Goal: Task Accomplishment & Management: Manage account settings

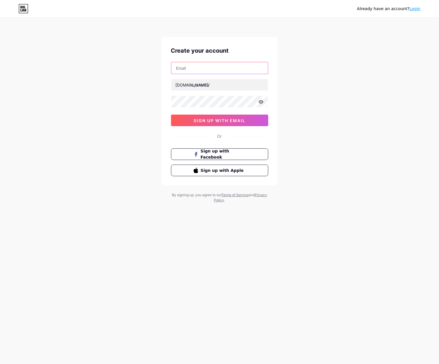
click at [202, 66] on input "text" at bounding box center [220, 68] width 97 height 12
click at [180, 85] on div "[DOMAIN_NAME]/" at bounding box center [193, 85] width 34 height 6
click at [204, 65] on input "text" at bounding box center [220, 68] width 97 height 12
click at [219, 89] on input "text" at bounding box center [220, 85] width 97 height 12
paste input "sahziajunogmail.com"
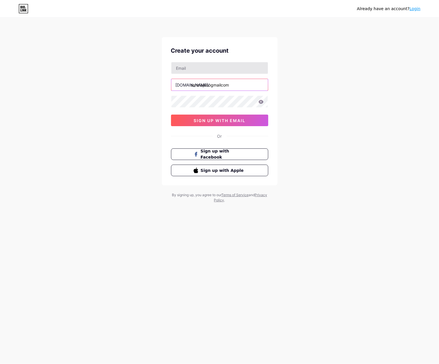
type input "sahziajunogmailcom"
click at [228, 72] on input "text" at bounding box center [220, 68] width 97 height 12
paste input "sahziajuno@gmail.com"
type input "sahziajuno@gmail.com"
type input "sahziajunogmail.com"
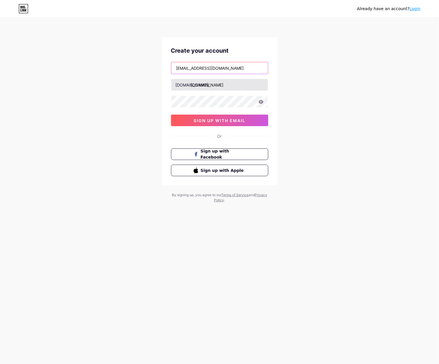
type input "sahziajuno@gmail.com"
click at [195, 87] on input "sahziajunogmail.com" at bounding box center [220, 85] width 97 height 12
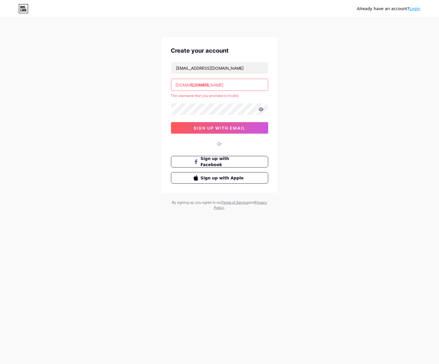
click at [241, 85] on input "sahziajunogmail.com" at bounding box center [220, 85] width 97 height 12
paste input "wazetotoprovidergacor"
click at [330, 96] on div "Already have an account? Login Create your account sahziajuno@gmail.com bio.lin…" at bounding box center [219, 114] width 439 height 229
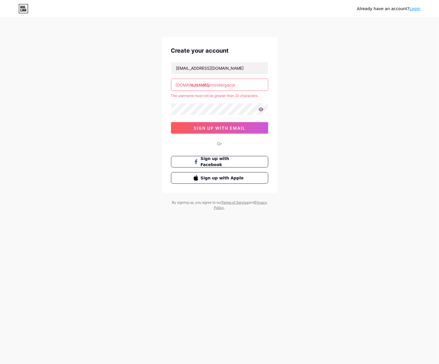
click at [246, 92] on div "sahziajuno@gmail.com bio.link/ wazetotoprovidergacor The username must not be g…" at bounding box center [219, 98] width 97 height 72
click at [253, 85] on input "wazetotoprovidergacor" at bounding box center [220, 85] width 97 height 12
drag, startPoint x: 209, startPoint y: 85, endPoint x: 224, endPoint y: 93, distance: 17.1
click at [224, 93] on div "sahziajuno@gmail.com bio.link/ wazetotoprovidergacor The username must not be g…" at bounding box center [219, 98] width 97 height 72
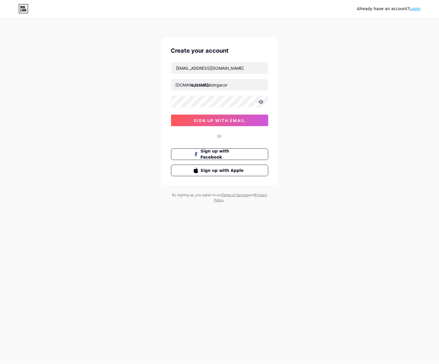
click at [307, 103] on div "Already have an account? Login Create your account sahziajuno@gmail.com bio.lin…" at bounding box center [219, 111] width 439 height 222
click at [318, 106] on div "Already have an account? Login Create your account sahziajuno@gmail.com bio.lin…" at bounding box center [219, 111] width 439 height 222
click at [216, 84] on input "wazetotoslotrgacor" at bounding box center [220, 85] width 97 height 12
type input "wazetotoslotergacor"
click at [248, 121] on button "sign up with email" at bounding box center [219, 121] width 97 height 12
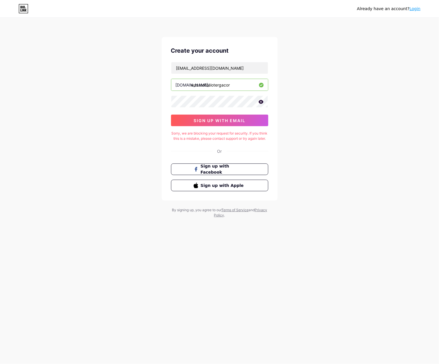
click at [318, 122] on div "Already have an account? Login Create your account sahziajuno@gmail.com bio.lin…" at bounding box center [219, 118] width 439 height 237
click at [420, 8] on link "Login" at bounding box center [415, 8] width 11 height 5
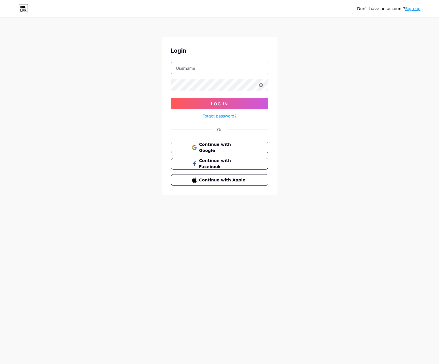
click at [205, 67] on input "text" at bounding box center [220, 68] width 97 height 12
paste input "sahziajuno@gmail.com"
type input "sahziajuno@gmail.com"
click at [171, 98] on button "Log In" at bounding box center [219, 104] width 97 height 12
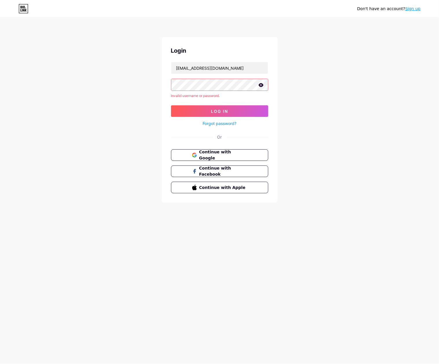
click at [268, 87] on div "Login sahziajuno@gmail.com Invalid username or password. Log In Forgot password…" at bounding box center [220, 120] width 116 height 166
click at [262, 87] on icon at bounding box center [261, 85] width 5 height 4
click at [262, 87] on icon at bounding box center [260, 85] width 5 height 4
click at [317, 121] on div "Don't have an account? Sign up Login sahziajuno@gmail.com Invalid username or p…" at bounding box center [219, 110] width 439 height 221
click at [267, 153] on button "Continue with Google" at bounding box center [219, 155] width 99 height 12
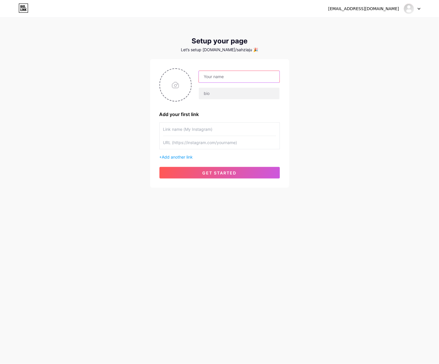
click at [264, 71] on input "text" at bounding box center [239, 77] width 81 height 12
click at [246, 70] on div at bounding box center [220, 84] width 121 height 33
drag, startPoint x: 244, startPoint y: 76, endPoint x: 245, endPoint y: 82, distance: 6.7
click at [244, 76] on input "text" at bounding box center [239, 77] width 81 height 12
paste input "wazetotoprovidergacor"
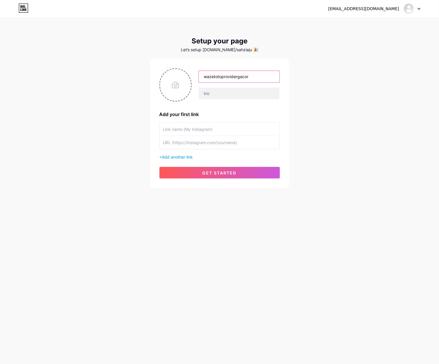
drag, startPoint x: 237, startPoint y: 77, endPoint x: 234, endPoint y: 75, distance: 3.1
click at [225, 81] on input "wazetotoprovidergacor" at bounding box center [239, 77] width 81 height 12
click at [243, 74] on input "wazetotoprovidergacor" at bounding box center [239, 77] width 81 height 12
drag, startPoint x: 239, startPoint y: 76, endPoint x: 223, endPoint y: 84, distance: 17.9
click at [223, 84] on div "wazetotoprovidergacor" at bounding box center [236, 85] width 88 height 29
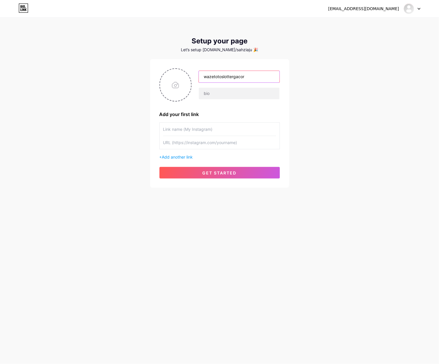
type input "wazetotoslottergacor"
click at [207, 125] on input "text" at bounding box center [219, 129] width 113 height 13
click at [202, 131] on input "Login W" at bounding box center [219, 129] width 113 height 13
paste input "AZETOTO"
type input "Login WAZETOTO"
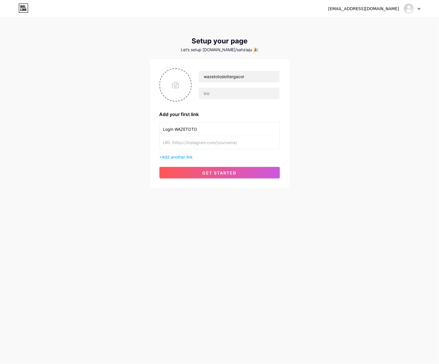
click at [187, 142] on input "text" at bounding box center [219, 142] width 113 height 13
paste input "https://loginwap.gelapsekali.com/waze"
type input "https://loginwap.gelapsekali.com/waze"
click at [183, 84] on input "file" at bounding box center [175, 85] width 31 height 32
type input "C:\fakepath\waze_pp.png"
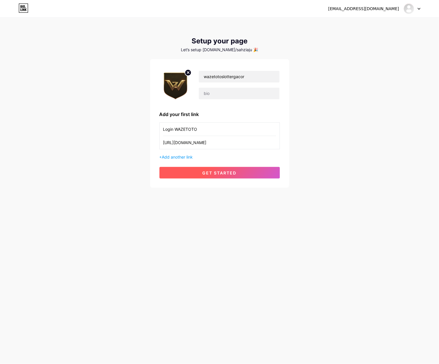
click at [233, 171] on span "get started" at bounding box center [220, 173] width 34 height 5
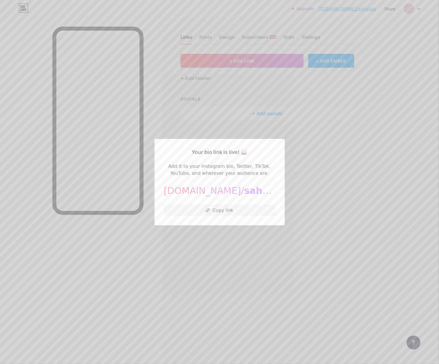
click at [352, 188] on div at bounding box center [219, 182] width 439 height 364
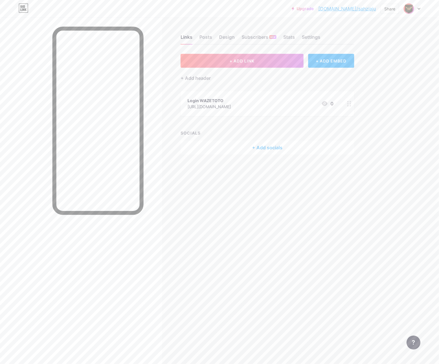
click at [226, 105] on div "https://loginwap.gelapsekali.com/waze" at bounding box center [209, 107] width 43 height 6
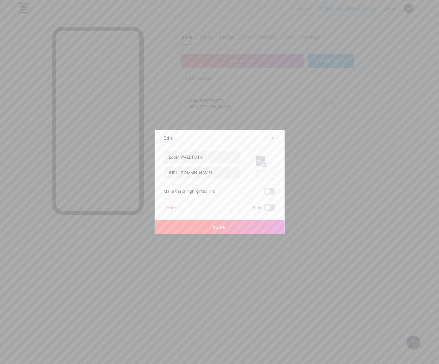
click at [260, 168] on div "Picture" at bounding box center [262, 164] width 12 height 17
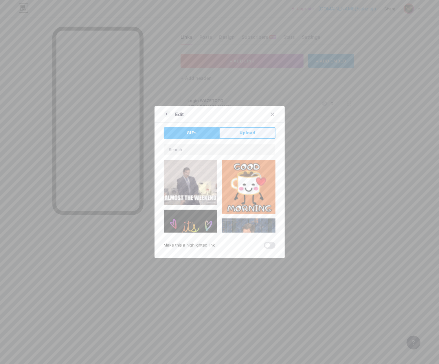
click at [241, 137] on button "Upload" at bounding box center [248, 133] width 56 height 12
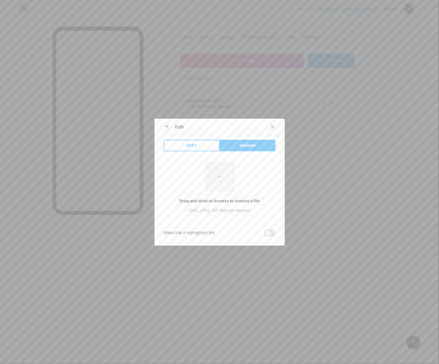
click at [216, 171] on input "file" at bounding box center [219, 176] width 27 height 27
type input "C:\fakepath\waze_pp.png"
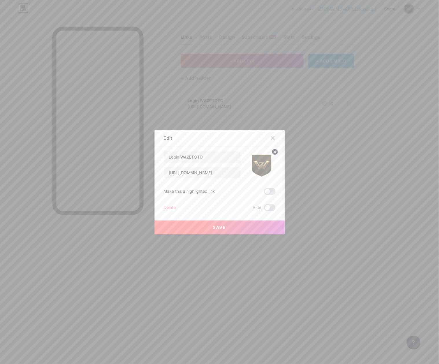
click at [245, 225] on button "Save" at bounding box center [220, 228] width 130 height 14
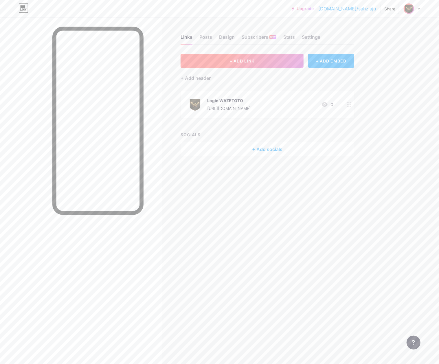
click at [252, 59] on span "+ ADD LINK" at bounding box center [242, 61] width 25 height 5
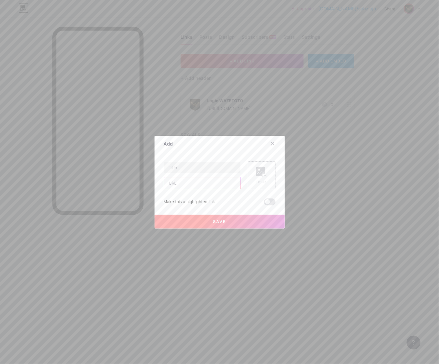
drag, startPoint x: 181, startPoint y: 183, endPoint x: 266, endPoint y: 181, distance: 84.3
click at [182, 183] on input "text" at bounding box center [202, 184] width 76 height 12
paste input "https://daftarwap.gelapsekali.com/waze"
type input "https://daftarwap.gelapsekali.com/waze"
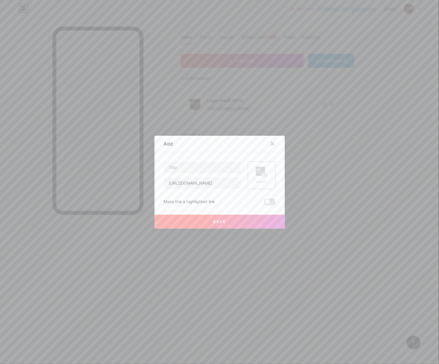
scroll to position [0, 0]
drag, startPoint x: 188, startPoint y: 162, endPoint x: 186, endPoint y: 167, distance: 5.2
click at [187, 165] on div "Content YouTube Play YouTube video without leaving your page. ADD Vimeo Play Vi…" at bounding box center [220, 178] width 112 height 53
drag, startPoint x: 186, startPoint y: 167, endPoint x: 192, endPoint y: 167, distance: 5.8
click at [187, 167] on input "text" at bounding box center [202, 168] width 76 height 12
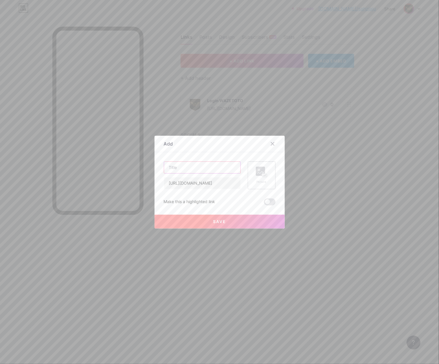
paste input "Daftar WAZETOTO"
type input "Daftar WAZETOTO"
click at [266, 173] on div "Picture" at bounding box center [262, 176] width 28 height 28
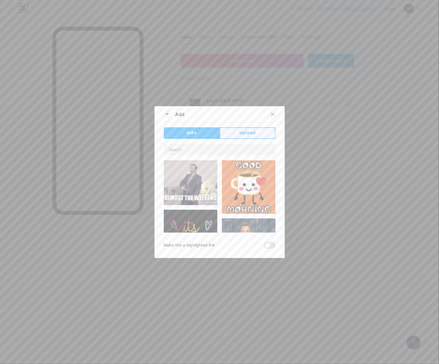
click at [249, 136] on span "Upload" at bounding box center [248, 133] width 16 height 6
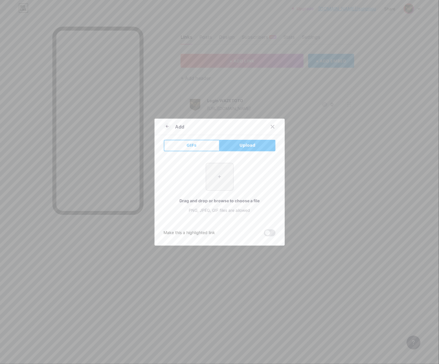
click at [224, 174] on input "file" at bounding box center [219, 176] width 27 height 27
type input "C:\fakepath\waze_pp.png"
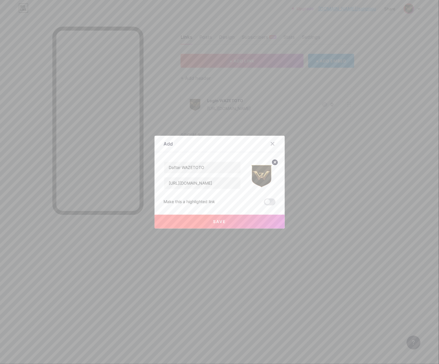
click at [263, 221] on button "Save" at bounding box center [220, 222] width 130 height 14
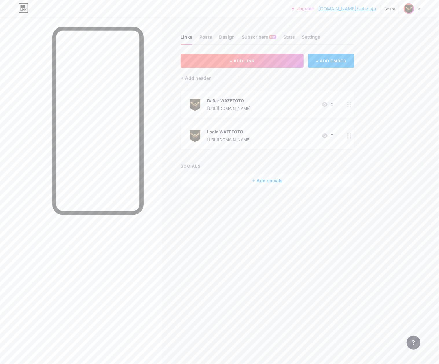
click at [252, 61] on span "+ ADD LINK" at bounding box center [242, 61] width 25 height 5
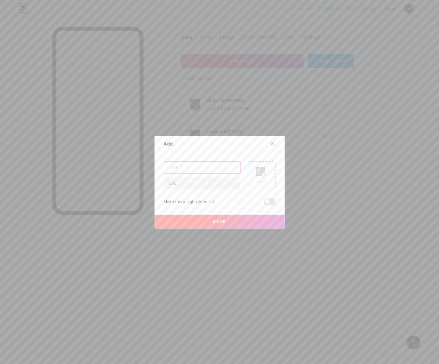
click at [201, 165] on input "text" at bounding box center [202, 168] width 76 height 12
click at [196, 187] on input "text" at bounding box center [202, 184] width 76 height 12
paste input "https://rtp.gelapsekali.com/waze/"
type input "https://rtp.gelapsekali.com/waze/"
click at [219, 166] on input "text" at bounding box center [202, 168] width 76 height 12
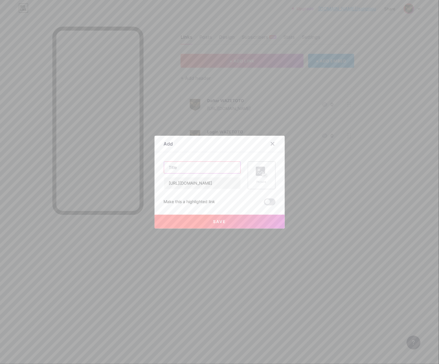
paste input "RTP Gacor"
type input "RTP Gacor"
click at [259, 173] on rect at bounding box center [260, 171] width 9 height 9
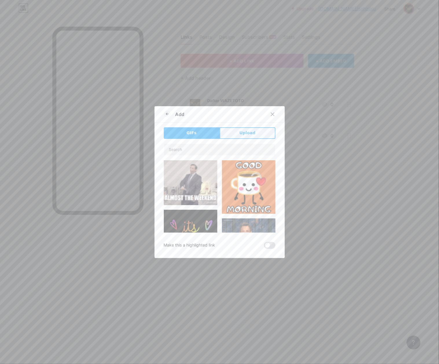
click at [242, 131] on span "Upload" at bounding box center [248, 133] width 16 height 6
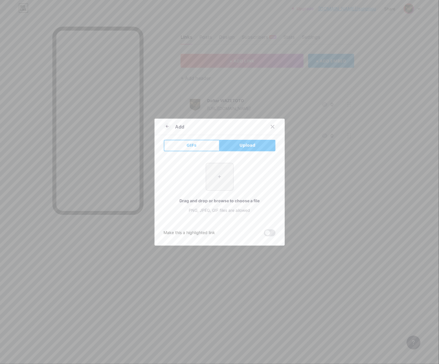
click at [218, 184] on input "file" at bounding box center [219, 176] width 27 height 27
type input "C:\fakepath\waze_pp.png"
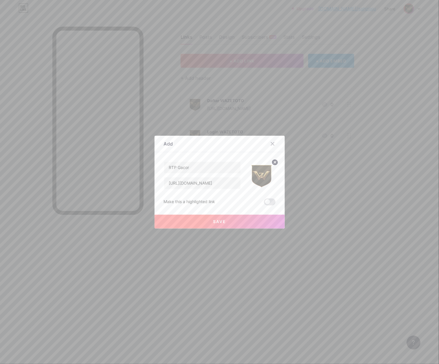
click at [246, 223] on button "Save" at bounding box center [220, 222] width 130 height 14
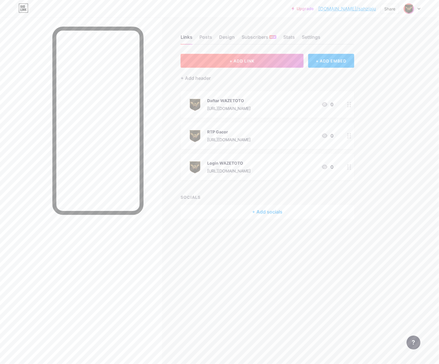
click at [239, 61] on span "+ ADD LINK" at bounding box center [242, 61] width 25 height 5
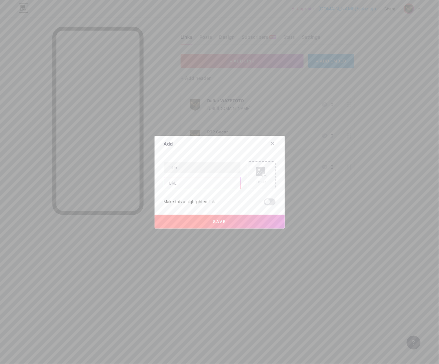
drag, startPoint x: 195, startPoint y: 186, endPoint x: 289, endPoint y: 183, distance: 93.6
click at [195, 187] on input "text" at bounding box center [202, 184] width 76 height 12
paste input "https://livebola.gelapsekali.com/"
type input "https://livebola.gelapsekali.com/"
drag, startPoint x: 206, startPoint y: 168, endPoint x: 268, endPoint y: 173, distance: 62.5
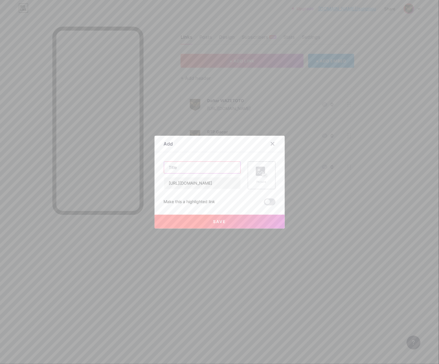
click at [206, 168] on input "text" at bounding box center [202, 168] width 76 height 12
paste input "Live Bola"
type input "Live Bola"
click at [270, 173] on div "Picture" at bounding box center [262, 176] width 28 height 28
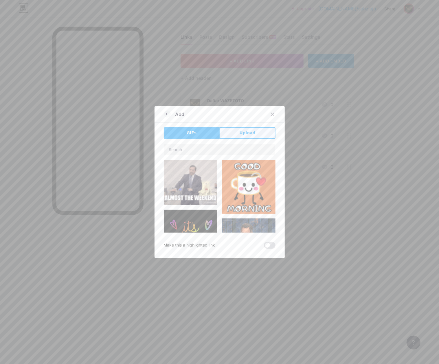
click at [246, 138] on button "Upload" at bounding box center [248, 133] width 56 height 12
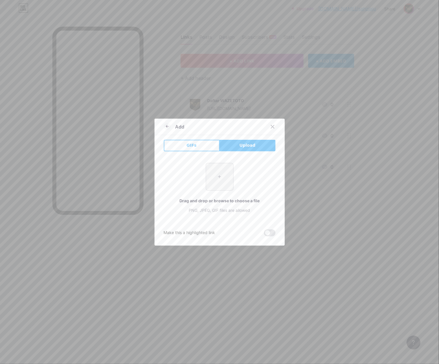
click at [227, 181] on input "file" at bounding box center [219, 176] width 27 height 27
type input "C:\fakepath\waze_pp.png"
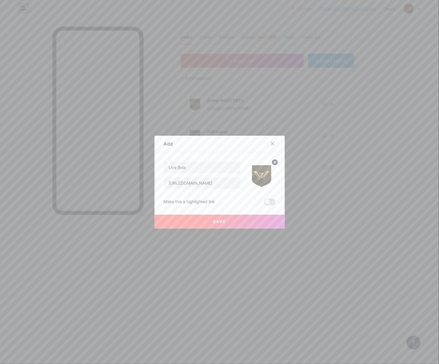
click at [230, 222] on button "Save" at bounding box center [220, 222] width 130 height 14
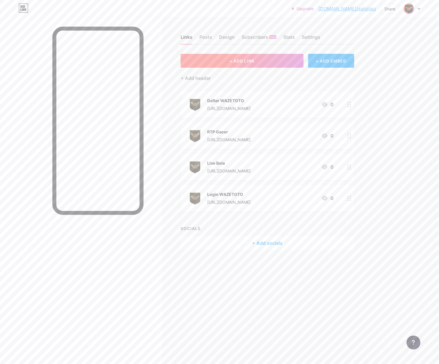
click at [225, 59] on button "+ ADD LINK" at bounding box center [242, 61] width 123 height 14
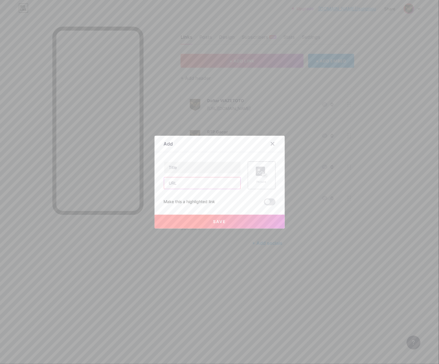
click at [201, 183] on input "text" at bounding box center [202, 184] width 76 height 12
paste input "https://facebooklxgroup.gelapsekali.com/"
type input "https://facebooklxgroup.gelapsekali.com/"
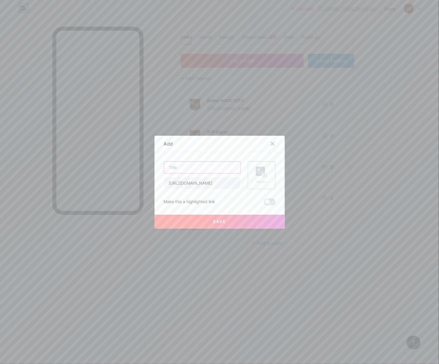
click at [205, 167] on input "text" at bounding box center [202, 168] width 76 height 12
paste input "Group Facebook"
type input "Group Facebook"
click at [260, 173] on rect at bounding box center [260, 171] width 9 height 9
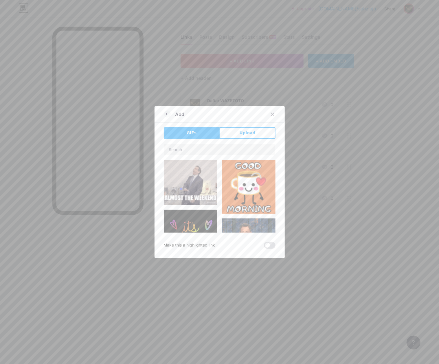
click at [236, 133] on button "Upload" at bounding box center [248, 133] width 56 height 12
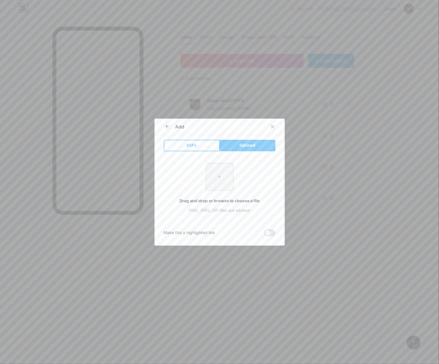
click at [231, 190] on div "+ Drag and drop or browse to choose a file PNG, JPEG, GIF files are allowed" at bounding box center [220, 188] width 112 height 50
click at [215, 181] on input "file" at bounding box center [219, 176] width 27 height 27
type input "C:\fakepath\waze_pp.png"
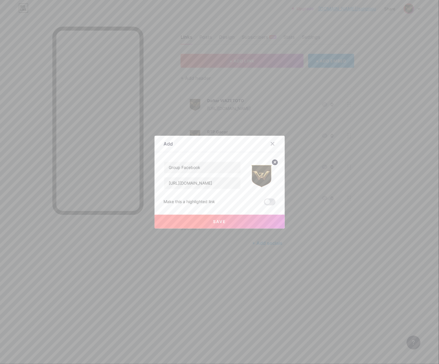
click at [237, 218] on button "Save" at bounding box center [220, 222] width 130 height 14
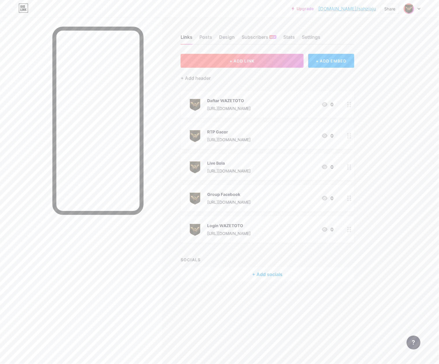
click at [246, 55] on button "+ ADD LINK" at bounding box center [242, 61] width 123 height 14
click at [194, 185] on input "text" at bounding box center [202, 184] width 76 height 12
paste input "https://whatsapp.gelapsekali.com/waze"
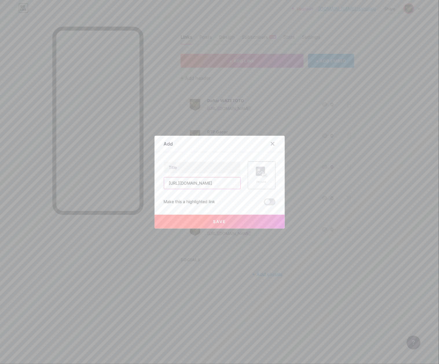
scroll to position [0, 10]
type input "https://whatsapp.gelapsekali.com/waze"
click at [201, 165] on input "text" at bounding box center [202, 168] width 76 height 12
paste input "WhatsApp"
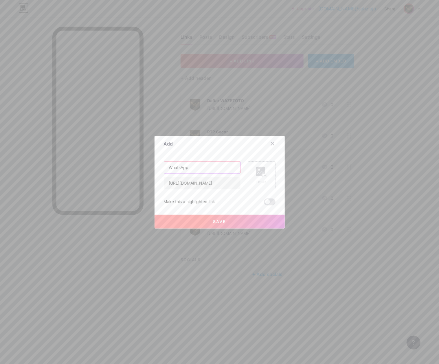
type input "WhatsApp"
click at [250, 172] on div "Picture" at bounding box center [262, 176] width 28 height 28
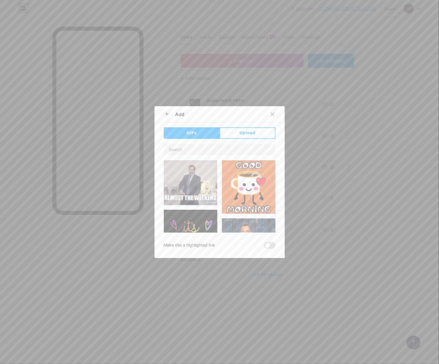
click at [247, 140] on div "GIFs Upload Content YouTube Play YouTube video without leaving your page. ADD V…" at bounding box center [220, 188] width 112 height 122
click at [247, 135] on span "Upload" at bounding box center [248, 133] width 16 height 6
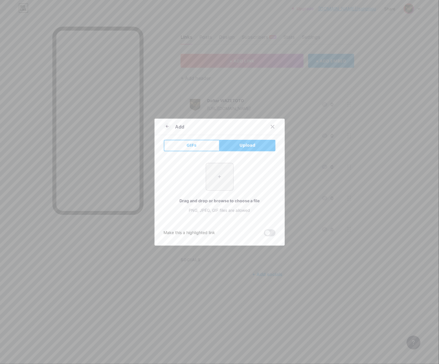
click at [216, 195] on div "+ Drag and drop or browse to choose a file PNG, JPEG, GIF files are allowed" at bounding box center [220, 188] width 112 height 50
click at [217, 188] on input "file" at bounding box center [219, 176] width 27 height 27
type input "C:\fakepath\waze_pp.png"
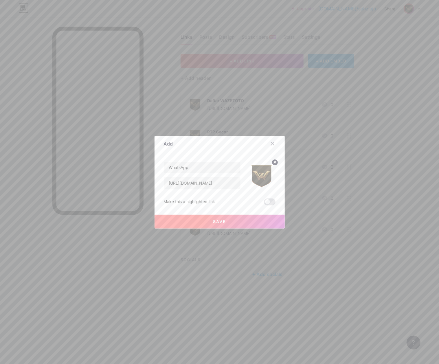
click at [233, 217] on button "Save" at bounding box center [220, 222] width 130 height 14
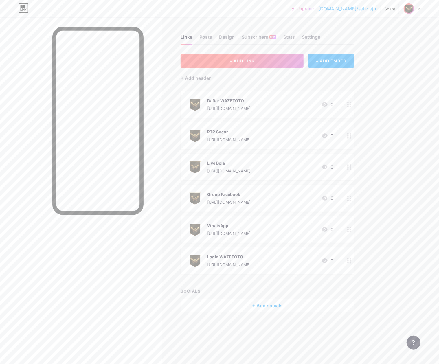
click at [243, 56] on button "+ ADD LINK" at bounding box center [242, 61] width 123 height 14
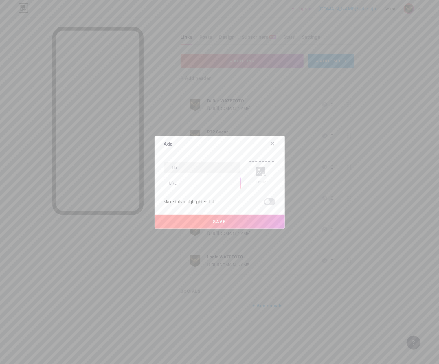
click at [191, 184] on input "text" at bounding box center [202, 184] width 76 height 12
click at [200, 182] on input "text" at bounding box center [202, 184] width 76 height 12
paste input "https://telegram.gelapsekali.com/waze"
type input "https://telegram.gelapsekali.com/waze"
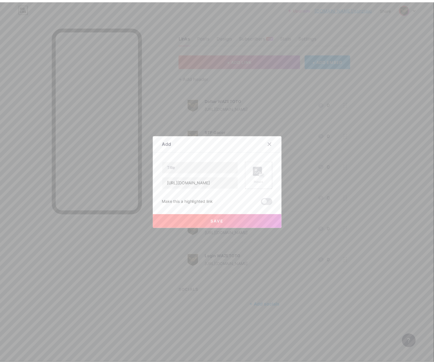
scroll to position [0, 0]
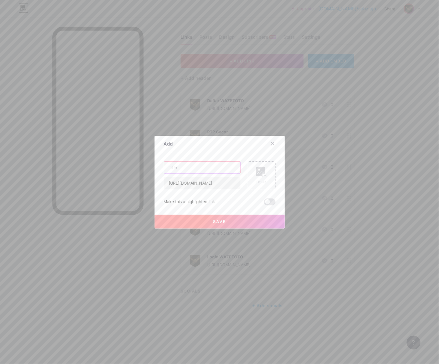
drag, startPoint x: 193, startPoint y: 168, endPoint x: 203, endPoint y: 169, distance: 10.2
click at [193, 168] on input "text" at bounding box center [202, 168] width 76 height 12
paste input "Telegram"
type input "Telegram"
click at [266, 177] on div "Picture" at bounding box center [262, 176] width 28 height 28
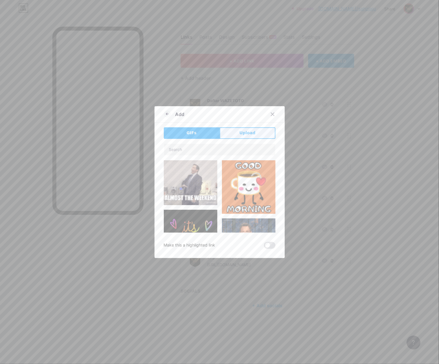
click at [240, 134] on span "Upload" at bounding box center [248, 133] width 16 height 6
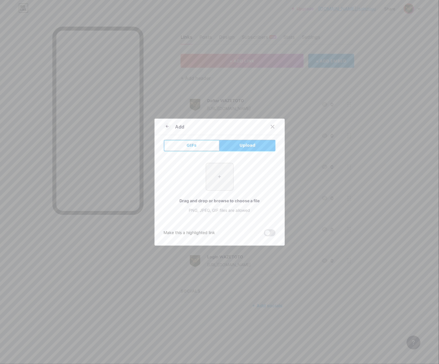
click at [217, 181] on input "file" at bounding box center [219, 176] width 27 height 27
type input "C:\fakepath\waze_pp.png"
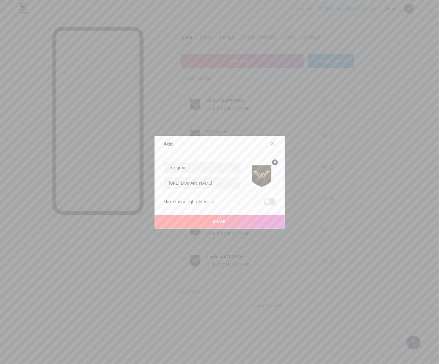
click at [219, 225] on button "Save" at bounding box center [220, 222] width 130 height 14
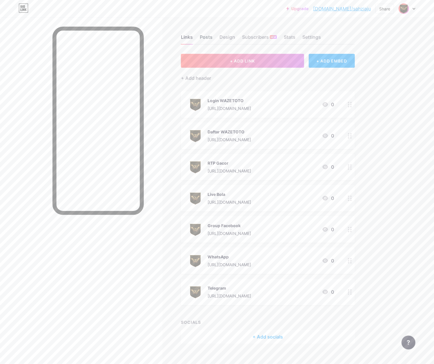
click at [207, 34] on div "Posts" at bounding box center [206, 39] width 13 height 10
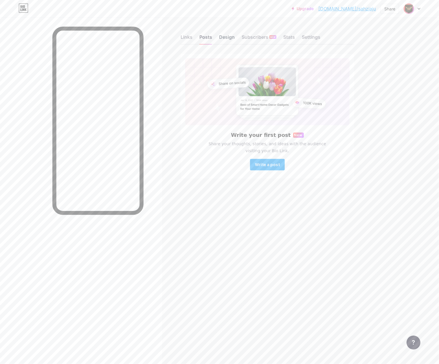
click at [221, 40] on div "Design" at bounding box center [227, 39] width 16 height 10
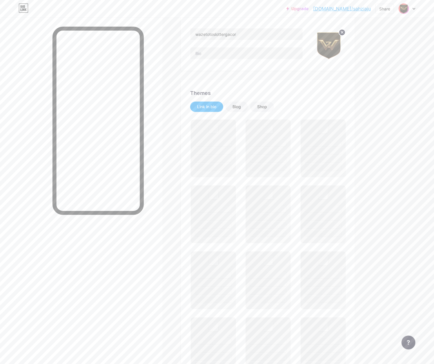
scroll to position [77, 0]
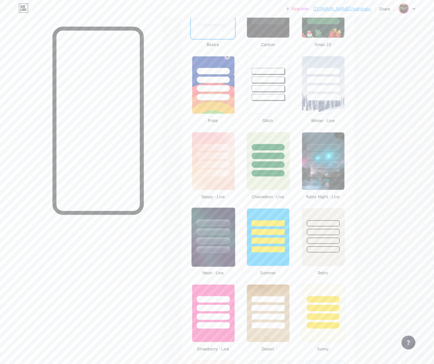
click at [224, 258] on img at bounding box center [212, 237] width 43 height 59
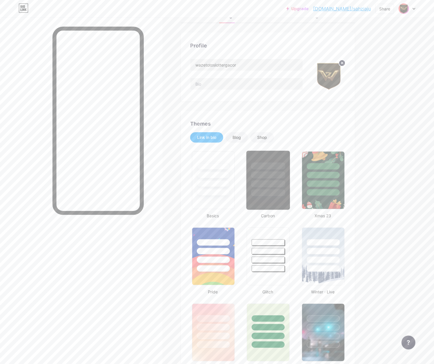
scroll to position [39, 0]
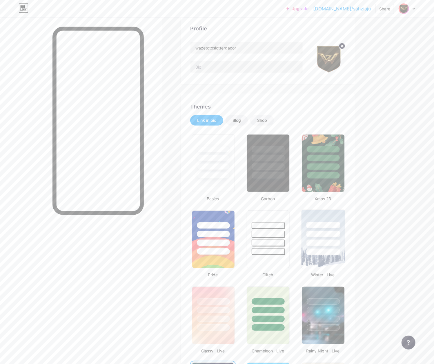
click at [313, 249] on div at bounding box center [323, 252] width 34 height 7
click at [225, 49] on input "wazetotoslottergacor" at bounding box center [246, 48] width 112 height 12
paste input "WAZETOTO Slot Online RTP Tertinggi"
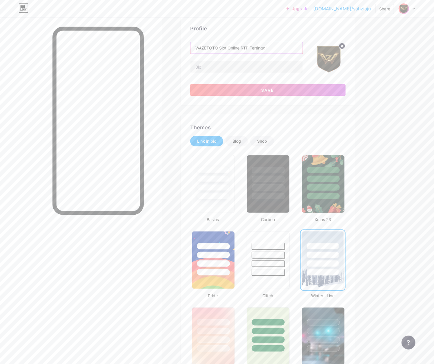
type input "WAZETOTO Slot Online RTP Tertinggi"
click at [239, 64] on input "text" at bounding box center [246, 67] width 112 height 12
paste input "WAZETOTO Slot Online hadir dengan RTP tertinggi, peluang menang besar setiap ha…"
type input "WAZETOTO Slot Online hadir dengan RTP tertinggi, peluang menang besar setiap ha…"
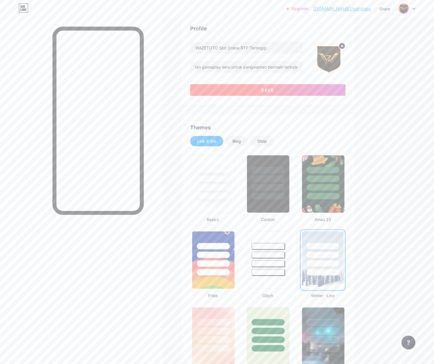
scroll to position [0, 0]
click at [279, 92] on button "Save" at bounding box center [267, 90] width 155 height 12
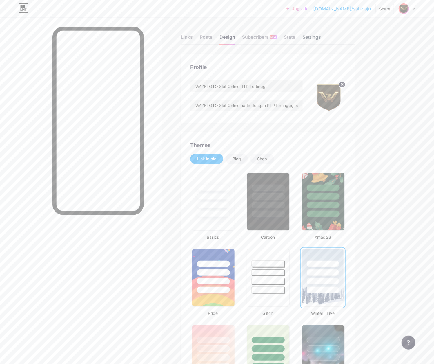
click at [310, 35] on div "Settings" at bounding box center [311, 39] width 19 height 10
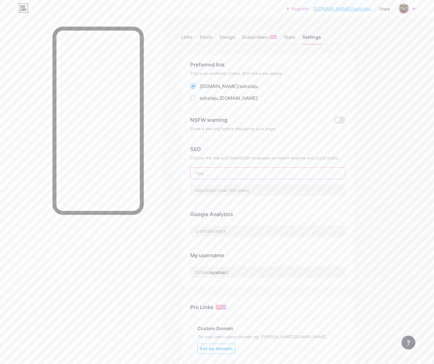
click at [232, 175] on input "text" at bounding box center [267, 174] width 155 height 12
click at [305, 191] on input "text" at bounding box center [267, 191] width 155 height 12
paste input "WAZETOTO Slot Online hadir dengan RTP tertinggi, peluang menang besar setiap ha…"
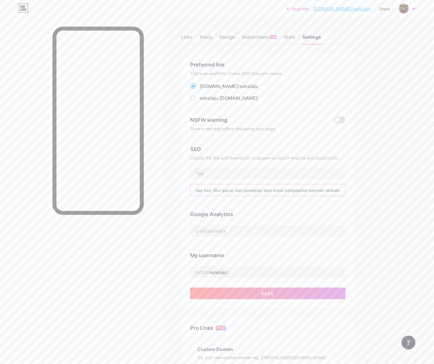
type input "WAZETOTO Slot Online hadir dengan RTP tertinggi, peluang menang besar setiap ha…"
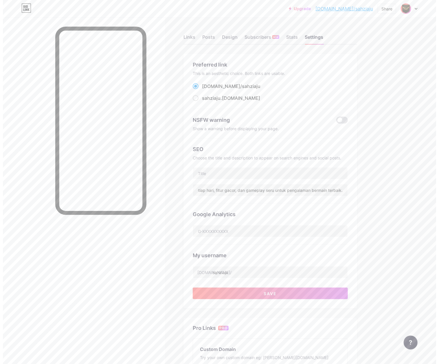
scroll to position [0, 0]
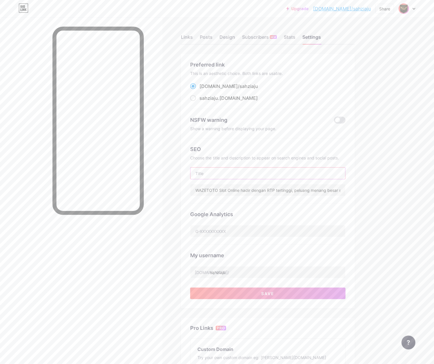
click at [222, 175] on input "text" at bounding box center [267, 174] width 155 height 12
paste input "WAZETOTO Slot Online RTP Tertinggi"
type input "WAZETOTO Slot Online RTP Tertinggi"
click at [227, 275] on input "sahziaju" at bounding box center [267, 273] width 155 height 12
click at [258, 273] on input "sahziaju" at bounding box center [267, 273] width 155 height 12
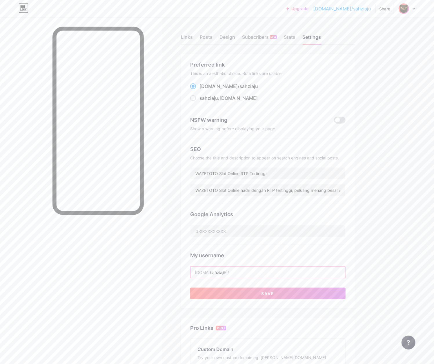
click at [258, 273] on input "sahziaju" at bounding box center [267, 273] width 155 height 12
type input "wazetotoslottergacor"
click at [356, 268] on div "Links Posts Design Subscribers NEW Stats Settings Preferred link This is an aes…" at bounding box center [189, 245] width 379 height 457
click at [357, 269] on div "Links Posts Design Subscribers NEW Stats Settings Preferred link This is an aes…" at bounding box center [189, 245] width 379 height 457
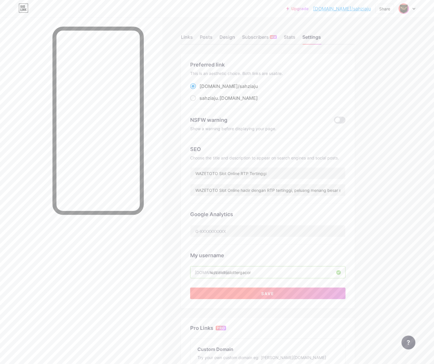
click at [306, 298] on button "Save" at bounding box center [267, 294] width 155 height 12
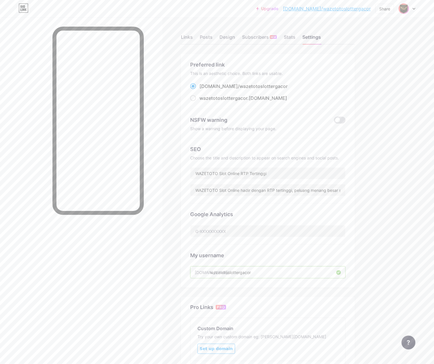
click at [338, 8] on link "bio.link/wazetotoslottergacor" at bounding box center [327, 8] width 88 height 7
drag, startPoint x: 306, startPoint y: 8, endPoint x: 371, endPoint y: 14, distance: 65.5
click at [371, 14] on div "Upgrade bio.link/wazeto... bio.link/wazetotoslottergacor Share Switch accounts …" at bounding box center [217, 8] width 434 height 17
copy link "bio.link/wazetotoslottergacor"
click at [405, 10] on img at bounding box center [403, 8] width 9 height 9
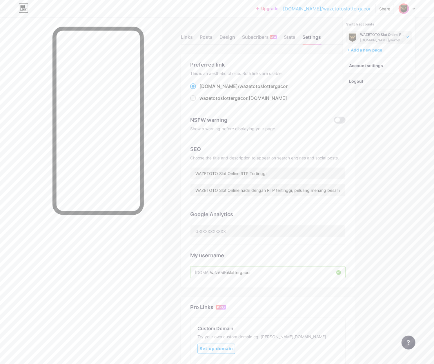
click at [364, 78] on li "Logout" at bounding box center [379, 82] width 72 height 16
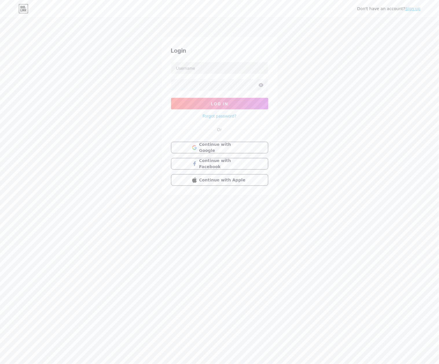
click at [406, 201] on div "Don't have an account? Sign up Login Log In Forgot password? Or Continue with G…" at bounding box center [219, 107] width 439 height 214
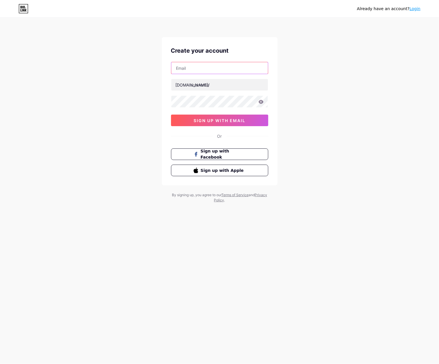
click at [224, 69] on input "text" at bounding box center [220, 68] width 97 height 12
click at [313, 68] on div "Already have an account? Login Create your account [DOMAIN_NAME]/ sign up with …" at bounding box center [219, 111] width 439 height 222
click at [194, 71] on input "text" at bounding box center [220, 68] width 97 height 12
click at [190, 83] on div "[DOMAIN_NAME]/" at bounding box center [193, 85] width 34 height 6
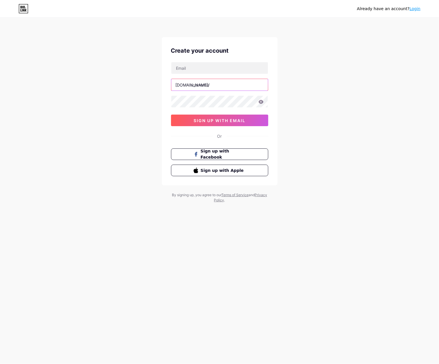
click at [218, 85] on input "text" at bounding box center [220, 85] width 97 height 12
click at [213, 72] on input "text" at bounding box center [220, 68] width 97 height 12
click at [201, 82] on input "text" at bounding box center [220, 85] width 97 height 12
click at [240, 84] on input "text" at bounding box center [220, 85] width 97 height 12
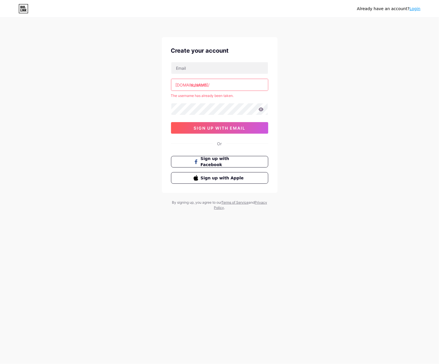
click at [254, 85] on input "asustoto" at bounding box center [220, 85] width 97 height 12
click at [253, 85] on input "asustoto" at bounding box center [220, 85] width 97 height 12
paste input "rtptertinggi"
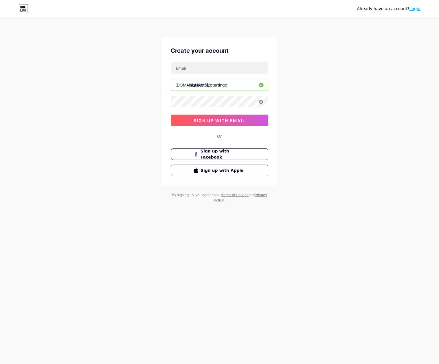
type input "asustotortptertinggi"
click at [218, 72] on input "text" at bounding box center [220, 68] width 97 height 12
paste input "[EMAIL_ADDRESS][DOMAIN_NAME]"
type input "[EMAIL_ADDRESS][DOMAIN_NAME]"
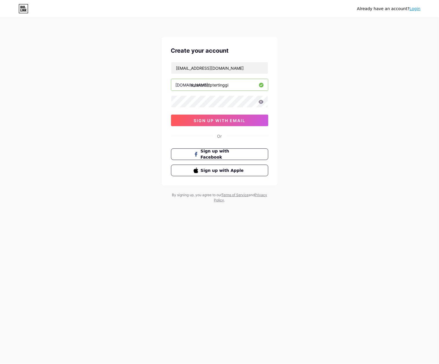
click at [317, 142] on div "Already have an account? Login Create your account [EMAIL_ADDRESS][DOMAIN_NAME]…" at bounding box center [219, 111] width 439 height 222
click at [241, 121] on span "sign up with email" at bounding box center [220, 120] width 52 height 5
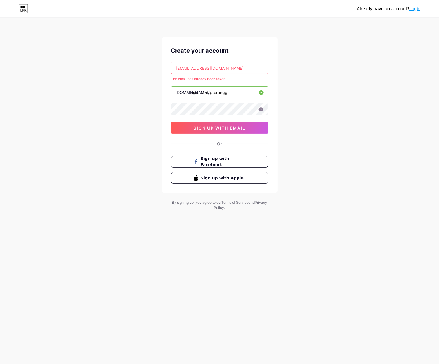
click at [326, 76] on div "Already have an account? Login Create your account [EMAIL_ADDRESS][DOMAIN_NAME]…" at bounding box center [219, 114] width 439 height 229
drag, startPoint x: 326, startPoint y: 76, endPoint x: 334, endPoint y: 71, distance: 9.7
click at [327, 74] on div "Already have an account? Login Create your account [EMAIL_ADDRESS][DOMAIN_NAME]…" at bounding box center [219, 114] width 439 height 229
click at [412, 2] on div "Already have an account? Login" at bounding box center [219, 8] width 439 height 17
click at [415, 7] on link "Login" at bounding box center [415, 8] width 11 height 5
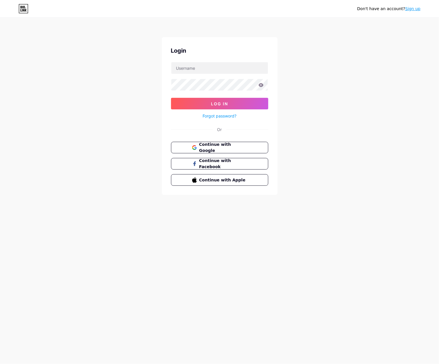
click at [198, 62] on div at bounding box center [219, 68] width 97 height 12
click at [204, 65] on input "text" at bounding box center [220, 68] width 97 height 12
paste input "murah123@"
click at [196, 70] on input "murah123@" at bounding box center [220, 68] width 97 height 12
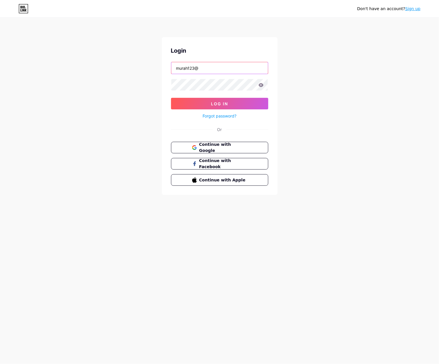
click at [196, 70] on input "murah123@" at bounding box center [220, 68] width 97 height 12
paste input "asustotortptertinggi"
type input "asustotortptertinggi"
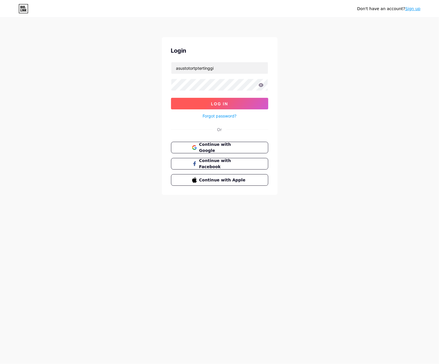
click at [215, 102] on span "Log In" at bounding box center [219, 103] width 17 height 5
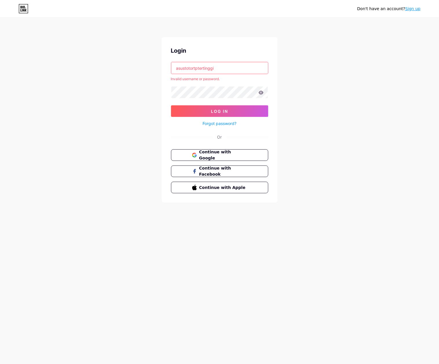
click at [232, 67] on input "asustotortptertinggi" at bounding box center [220, 68] width 97 height 12
click at [341, 100] on div "Don't have an account? Sign up Login Invalid username or password. Log In Forgo…" at bounding box center [219, 110] width 439 height 221
click at [229, 63] on input "text" at bounding box center [220, 68] width 97 height 12
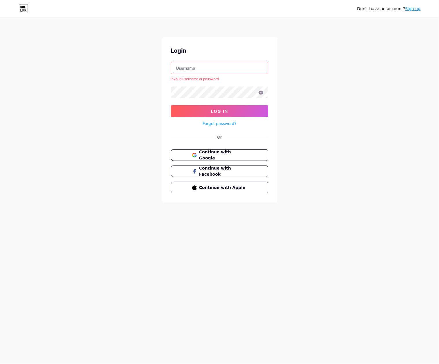
drag, startPoint x: 229, startPoint y: 63, endPoint x: 227, endPoint y: 67, distance: 5.2
click at [229, 63] on input "text" at bounding box center [220, 68] width 97 height 12
paste input "[EMAIL_ADDRESS][DOMAIN_NAME]"
type input "[EMAIL_ADDRESS][DOMAIN_NAME]"
click at [194, 111] on button "Log In" at bounding box center [219, 111] width 97 height 12
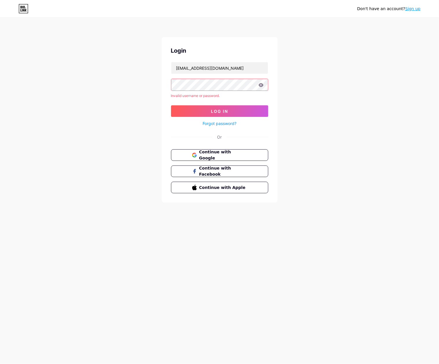
click at [260, 87] on icon at bounding box center [261, 85] width 5 height 4
click at [263, 86] on icon at bounding box center [261, 85] width 5 height 4
click at [261, 85] on icon at bounding box center [261, 85] width 5 height 4
click at [300, 85] on div "Don't have an account? Sign up Login [EMAIL_ADDRESS][DOMAIN_NAME] Invalid usern…" at bounding box center [219, 110] width 439 height 221
click at [305, 85] on div "Don't have an account? Sign up Login [EMAIL_ADDRESS][DOMAIN_NAME] Invalid usern…" at bounding box center [219, 110] width 439 height 221
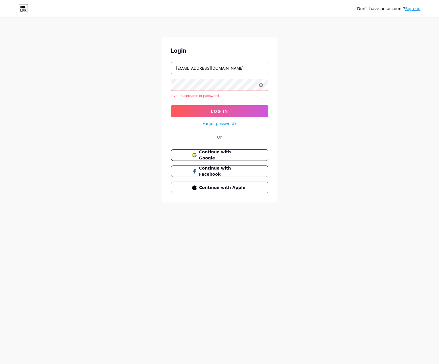
click at [241, 71] on input "[EMAIL_ADDRESS][DOMAIN_NAME]" at bounding box center [220, 68] width 97 height 12
click at [333, 94] on div "Don't have an account? Sign up Login Invalid username or password. Log In Forgo…" at bounding box center [219, 110] width 439 height 221
